Goal: Entertainment & Leisure: Consume media (video, audio)

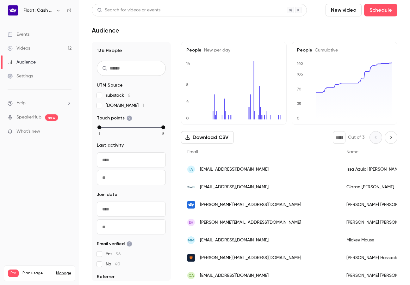
click at [36, 48] on link "Videos 12" at bounding box center [39, 48] width 79 height 14
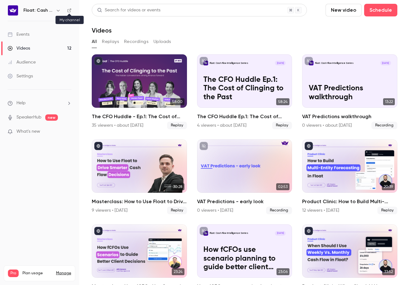
click at [68, 11] on icon at bounding box center [69, 10] width 4 height 4
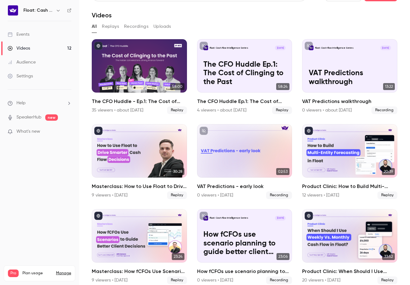
scroll to position [15, 0]
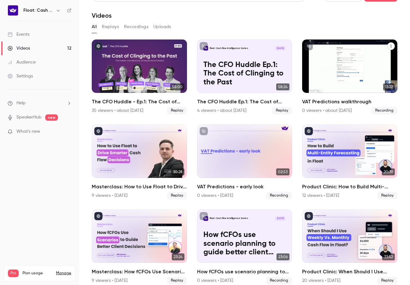
click at [339, 68] on div "Float: Cash Flow Intelligence Series [DATE] VAT Predictions walkthrough" at bounding box center [349, 66] width 95 height 53
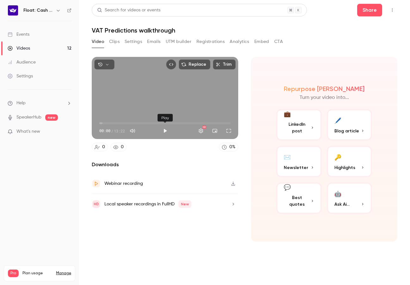
click at [167, 133] on button "Play" at bounding box center [165, 131] width 13 height 13
click at [230, 132] on button "Full screen" at bounding box center [228, 131] width 13 height 13
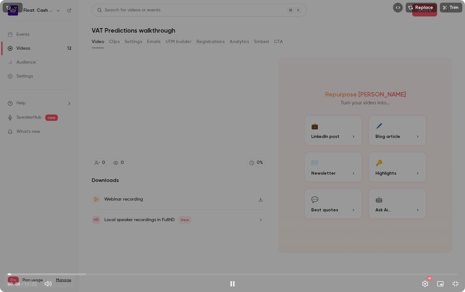
click at [20, 274] on span "00:06" at bounding box center [233, 274] width 450 height 10
click at [35, 274] on span "00:23" at bounding box center [233, 274] width 450 height 10
click at [69, 274] on span "01:48" at bounding box center [233, 274] width 450 height 10
click at [109, 274] on span "03:00" at bounding box center [233, 274] width 450 height 10
click at [138, 274] on span "03:01" at bounding box center [233, 274] width 450 height 10
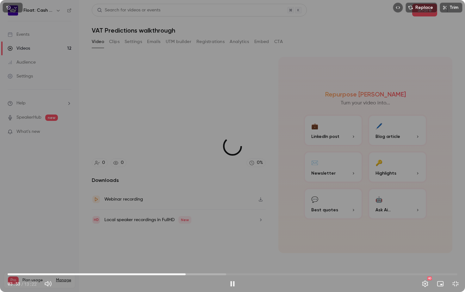
click at [186, 275] on span "05:17" at bounding box center [233, 274] width 450 height 10
click at [410, 284] on button "Exit full screen" at bounding box center [455, 283] width 13 height 13
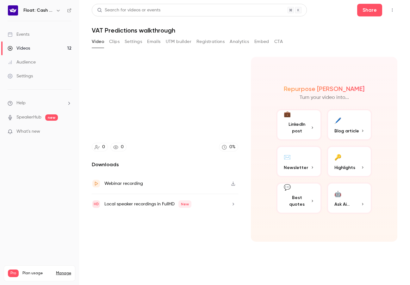
type input "*****"
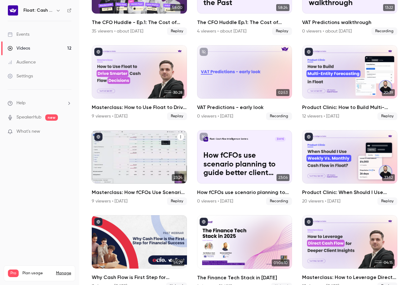
scroll to position [107, 0]
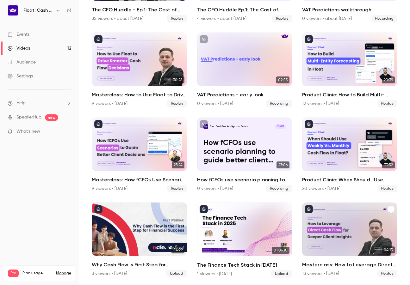
click at [345, 229] on div "Masterclass: How to Leverage Direct Cash Flow for Deeper Client Insights" at bounding box center [349, 229] width 95 height 53
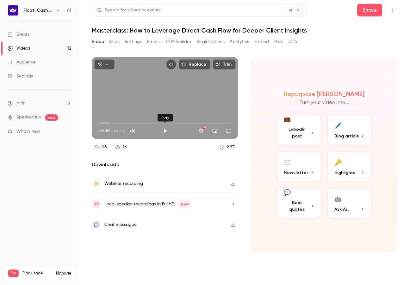
click at [165, 127] on button "Play" at bounding box center [165, 131] width 13 height 13
click at [228, 133] on button "Full screen" at bounding box center [228, 131] width 13 height 13
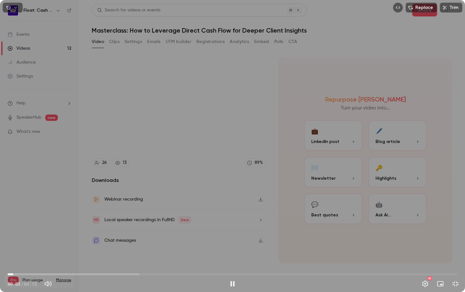
click at [32, 273] on span "00:03" at bounding box center [233, 274] width 450 height 10
click at [129, 274] on span "00:17" at bounding box center [233, 274] width 450 height 10
click at [254, 275] on span "01:10" at bounding box center [233, 274] width 450 height 10
click at [317, 273] on span "02:22" at bounding box center [233, 274] width 450 height 10
click at [410, 275] on span "02:56" at bounding box center [233, 274] width 450 height 10
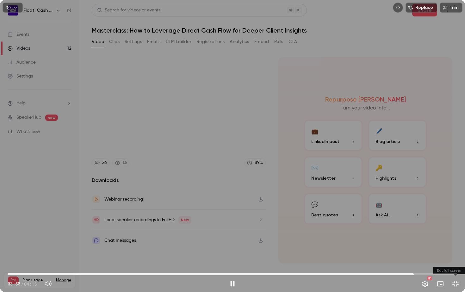
click at [410, 282] on button "Exit full screen" at bounding box center [455, 283] width 13 height 13
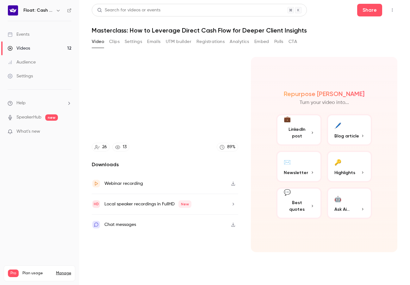
type input "*****"
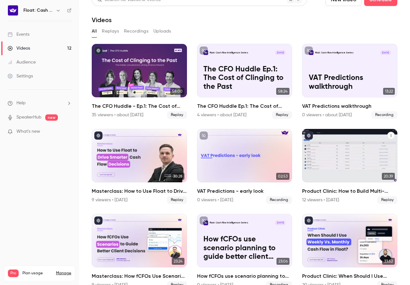
scroll to position [10, 0]
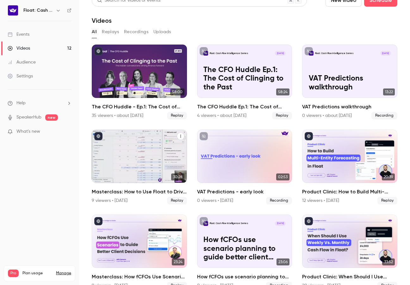
click at [148, 149] on div "Masterclass: How to Use Float to Drive Smarter Cash Flow Decisions" at bounding box center [139, 156] width 95 height 53
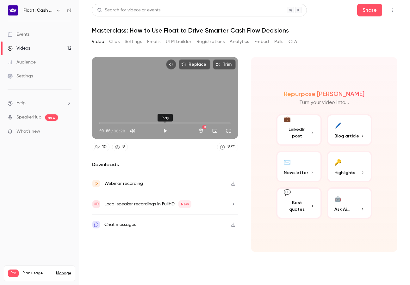
click at [165, 131] on button "Play" at bounding box center [165, 131] width 13 height 13
click at [232, 131] on button "Full screen" at bounding box center [228, 131] width 13 height 13
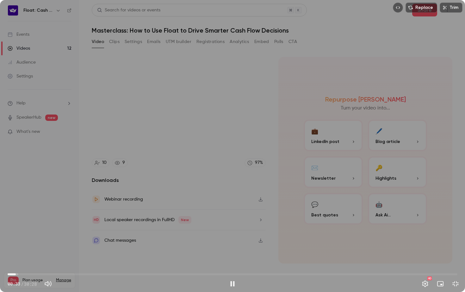
click at [16, 273] on span "00:33" at bounding box center [233, 274] width 450 height 10
click at [36, 276] on span "00:33" at bounding box center [233, 274] width 450 height 10
click at [64, 275] on span "03:48" at bounding box center [233, 274] width 450 height 10
click at [109, 275] on span "06:54" at bounding box center [233, 274] width 450 height 10
click at [155, 275] on span "06:56" at bounding box center [233, 274] width 450 height 10
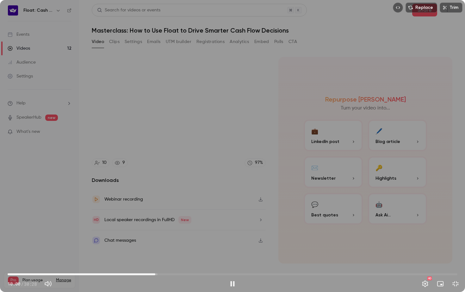
click at [209, 274] on span "10:00" at bounding box center [233, 274] width 450 height 10
click at [299, 273] on span "19:44" at bounding box center [233, 274] width 450 height 10
click at [378, 275] on span "19:45" at bounding box center [233, 274] width 450 height 10
click at [410, 282] on button "Exit full screen" at bounding box center [455, 283] width 13 height 13
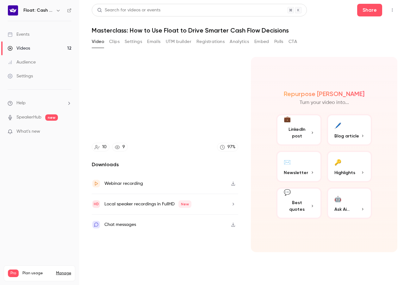
type input "******"
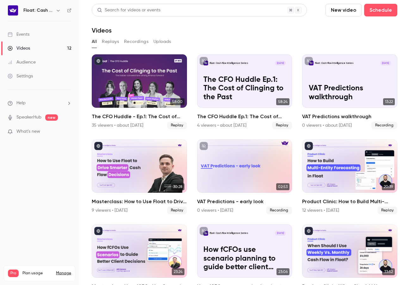
scroll to position [107, 0]
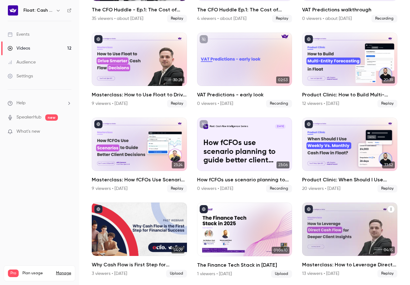
click at [341, 235] on div "Masterclass: How to Leverage Direct Cash Flow for Deeper Client Insights" at bounding box center [349, 229] width 95 height 53
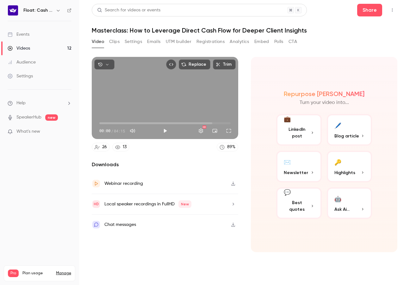
click at [215, 124] on span "00:00" at bounding box center [164, 123] width 131 height 10
click at [173, 102] on div "Replace Trim 03:46 03:46 / 04:15 HD" at bounding box center [165, 98] width 146 height 82
click at [228, 124] on span "04:10" at bounding box center [164, 123] width 131 height 10
click at [198, 108] on div "Replace Trim 04:11 04:11 / 04:15 HD" at bounding box center [165, 98] width 146 height 82
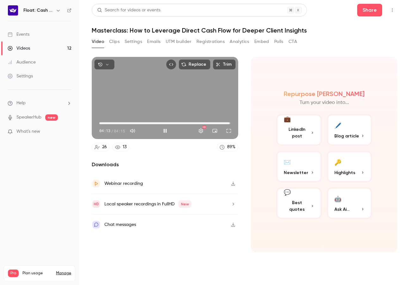
click at [108, 64] on icon "button" at bounding box center [107, 64] width 4 height 4
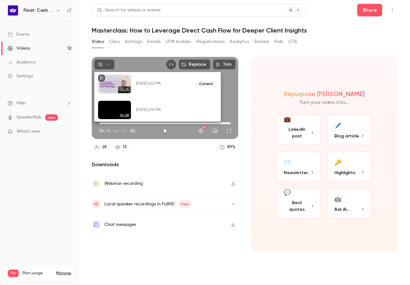
click at [115, 106] on div at bounding box center [114, 110] width 33 height 19
click at [190, 111] on button "Restore" at bounding box center [192, 110] width 26 height 10
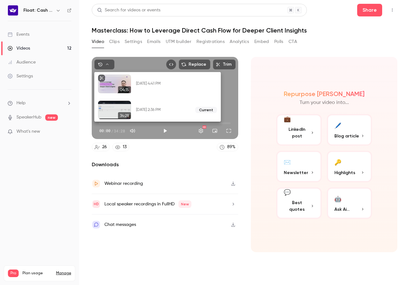
click at [167, 131] on div at bounding box center [205, 142] width 410 height 285
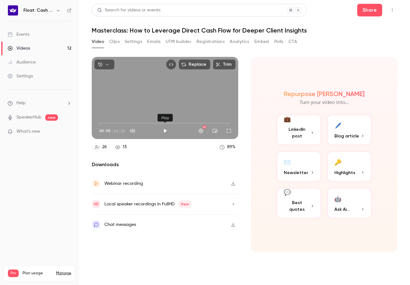
click at [164, 130] on button "Play" at bounding box center [165, 131] width 13 height 13
click at [106, 122] on span "00:01" at bounding box center [164, 123] width 131 height 10
click at [195, 125] on div "HD" at bounding box center [201, 131] width 13 height 13
click at [195, 124] on span "25:10" at bounding box center [164, 123] width 131 height 10
click at [226, 124] on span "25:15" at bounding box center [164, 123] width 131 height 10
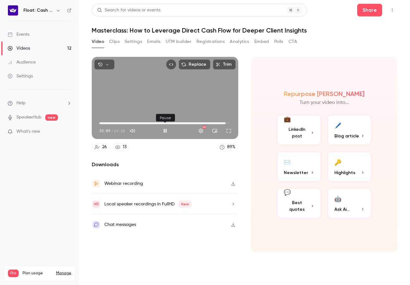
type input "****"
click at [166, 129] on button "Pause" at bounding box center [165, 131] width 13 height 13
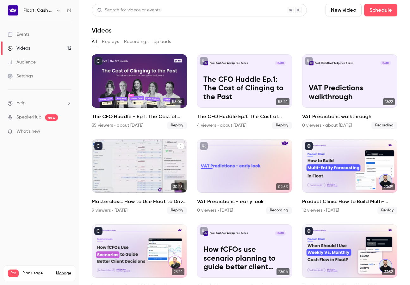
click at [148, 172] on div "Masterclass: How to Use Float to Drive Smarter Cash Flow Decisions" at bounding box center [139, 166] width 95 height 53
